Goal: Go to known website: Access a specific website the user already knows

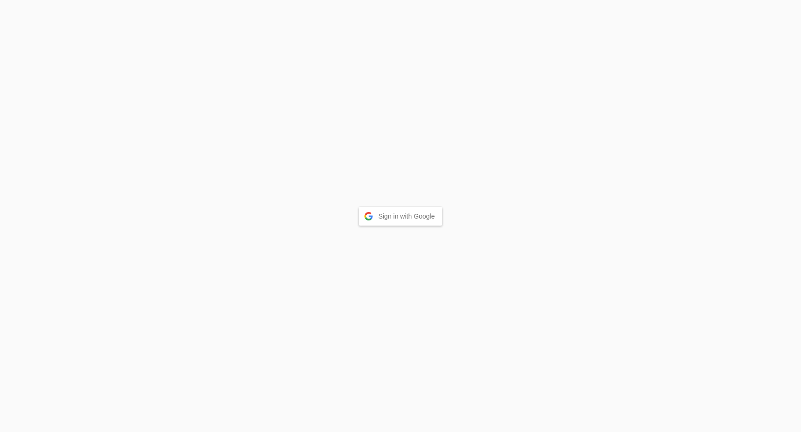
click at [382, 215] on button "Sign in with Google" at bounding box center [401, 216] width 84 height 19
